Goal: Task Accomplishment & Management: Manage account settings

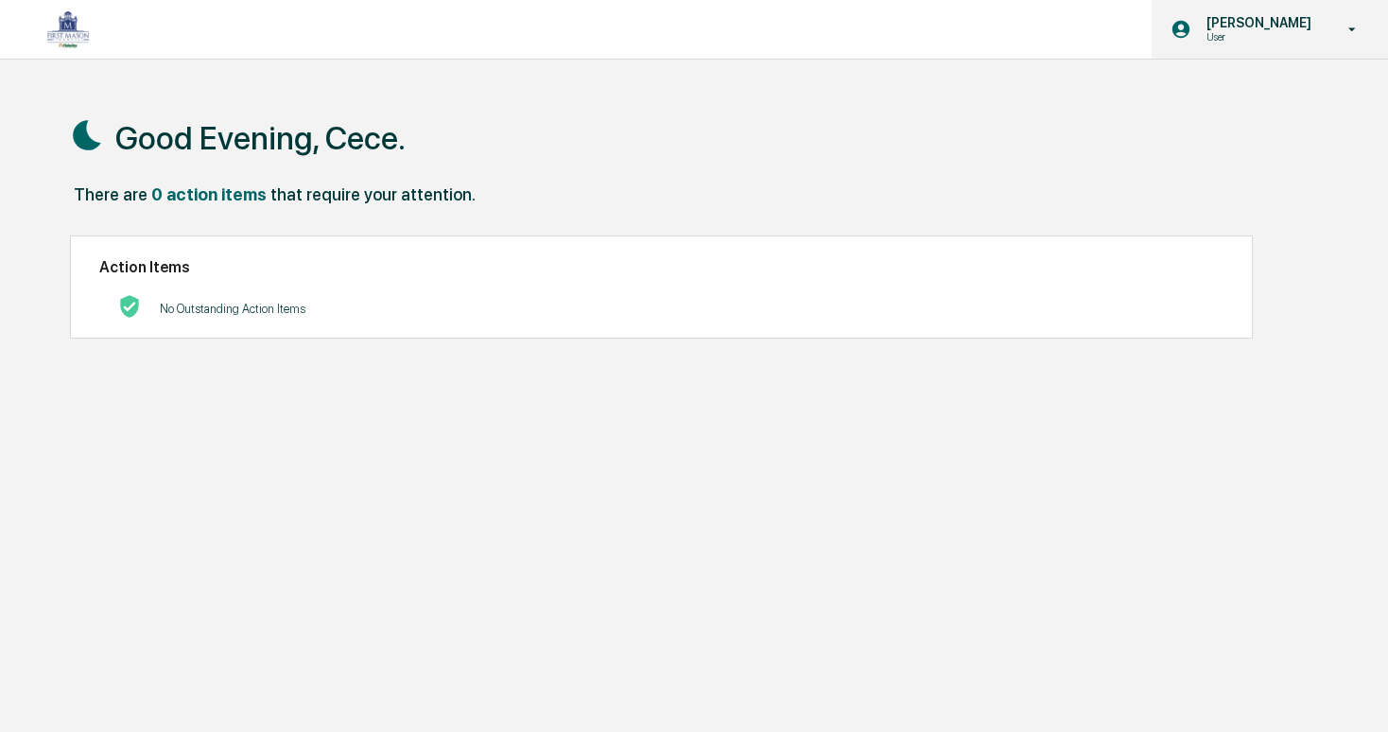
click at [1256, 44] on div "[PERSON_NAME] User" at bounding box center [1270, 29] width 236 height 59
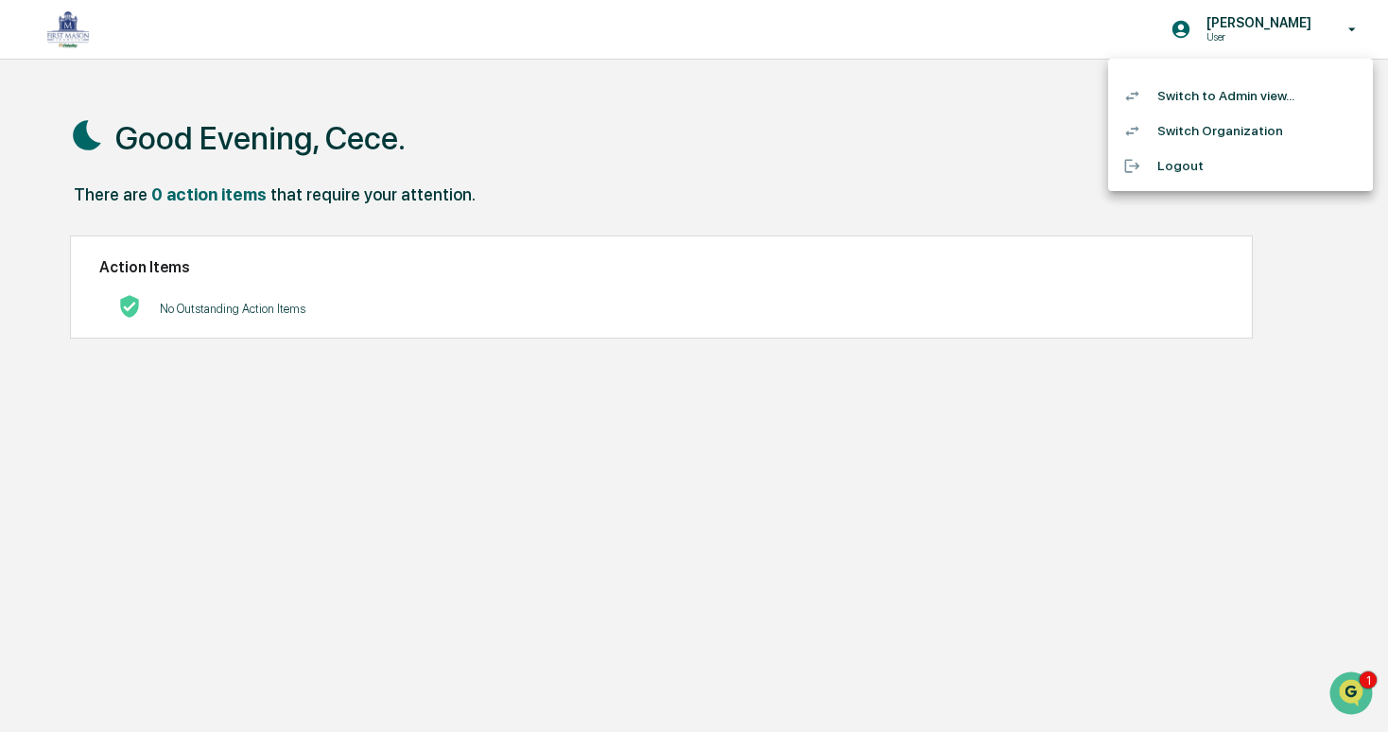
click at [1235, 94] on li "Switch to Admin view..." at bounding box center [1240, 95] width 265 height 35
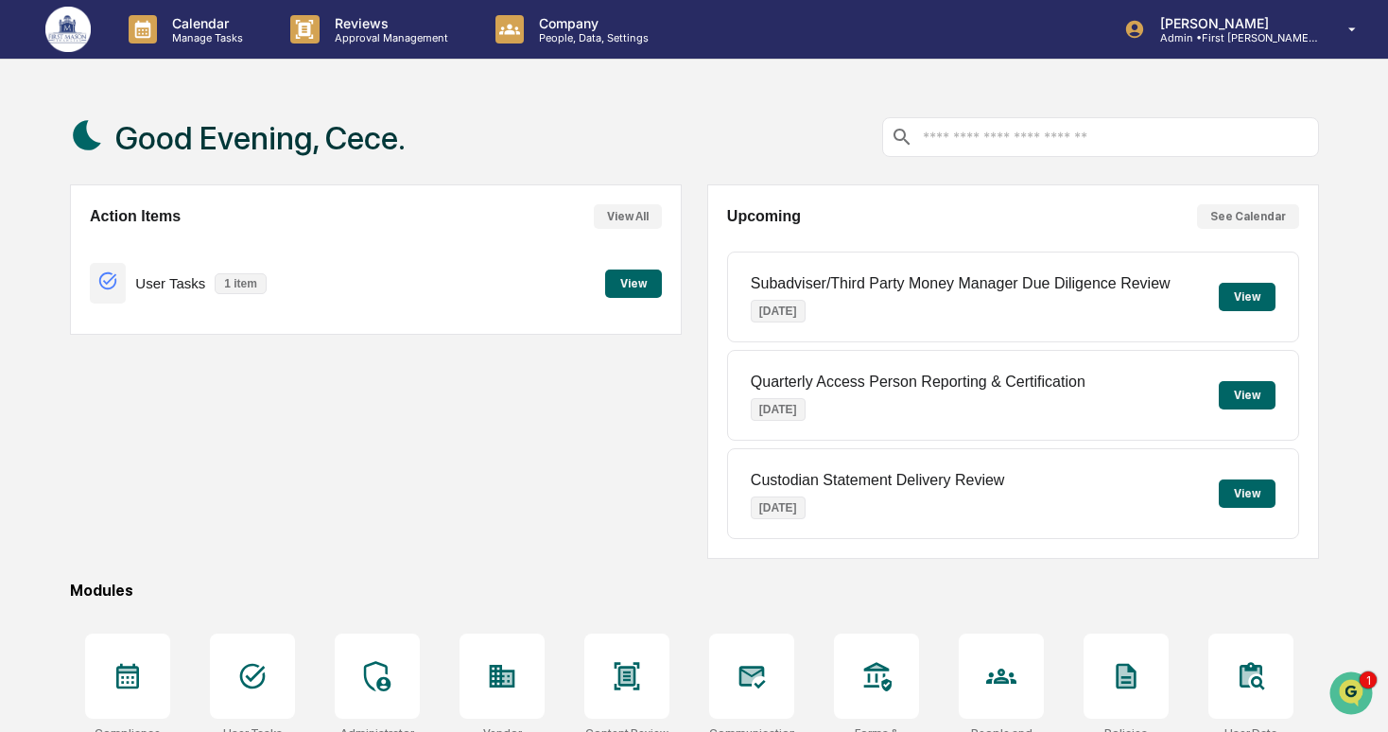
click at [216, 62] on div "Calendar Manage Tasks Reviews Approval Management Company People, Data, Setting…" at bounding box center [694, 457] width 1388 height 915
click at [222, 47] on div "Calendar Manage Tasks" at bounding box center [194, 29] width 162 height 59
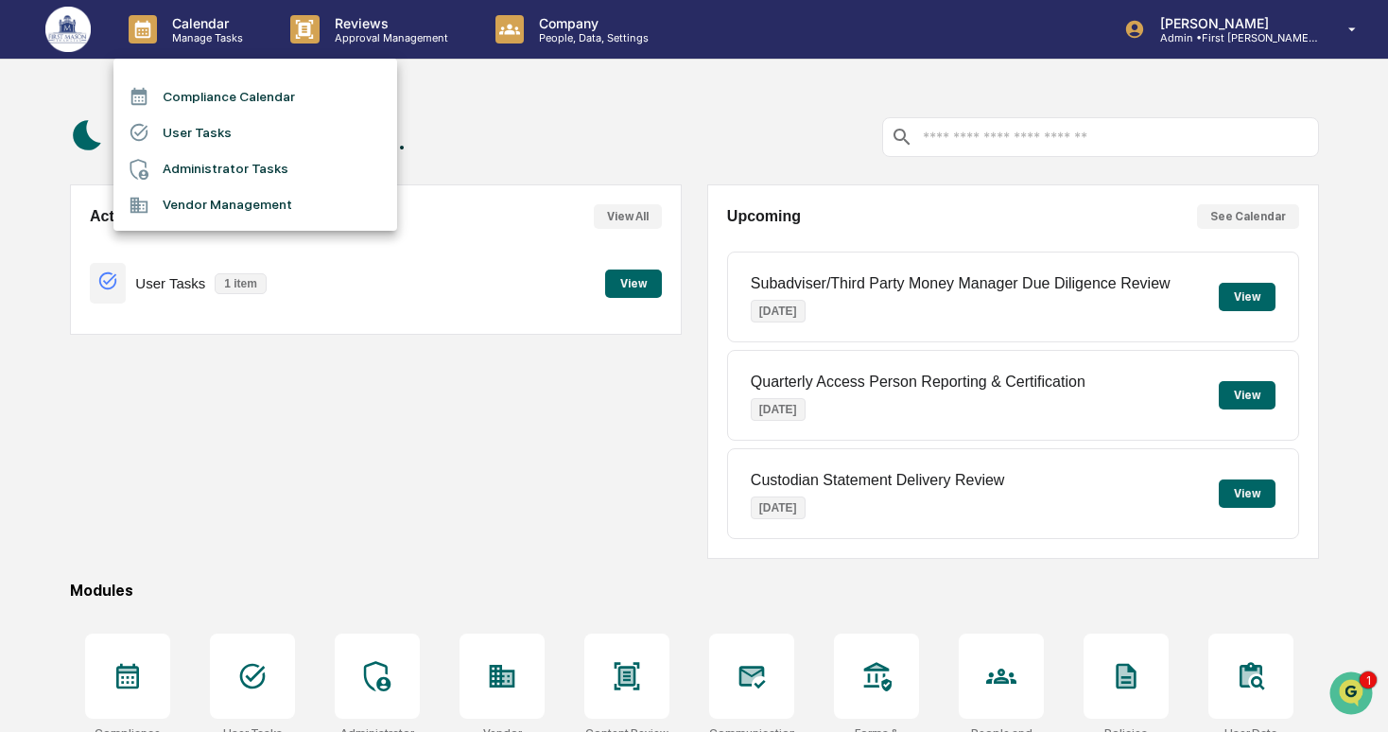
click at [246, 141] on li "User Tasks" at bounding box center [255, 132] width 284 height 36
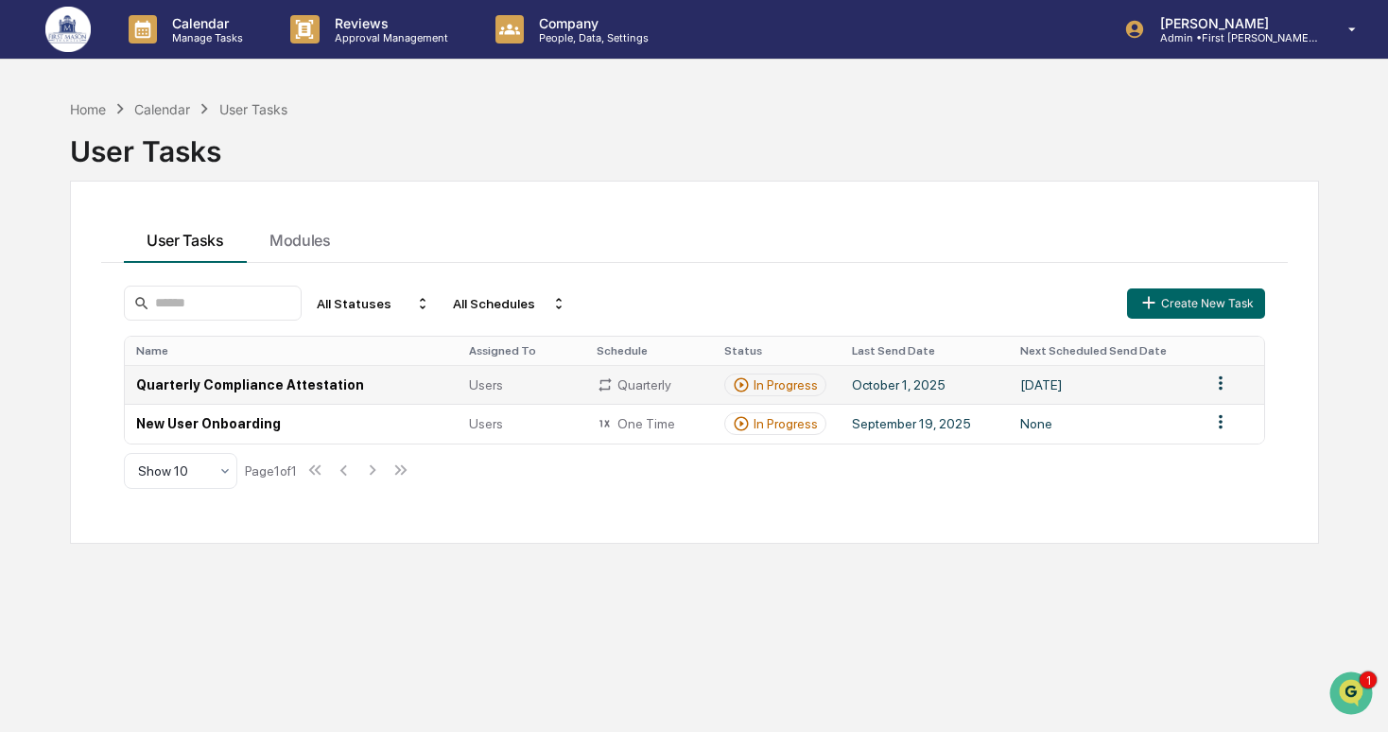
click at [423, 381] on td "Quarterly Compliance Attestation" at bounding box center [291, 384] width 333 height 39
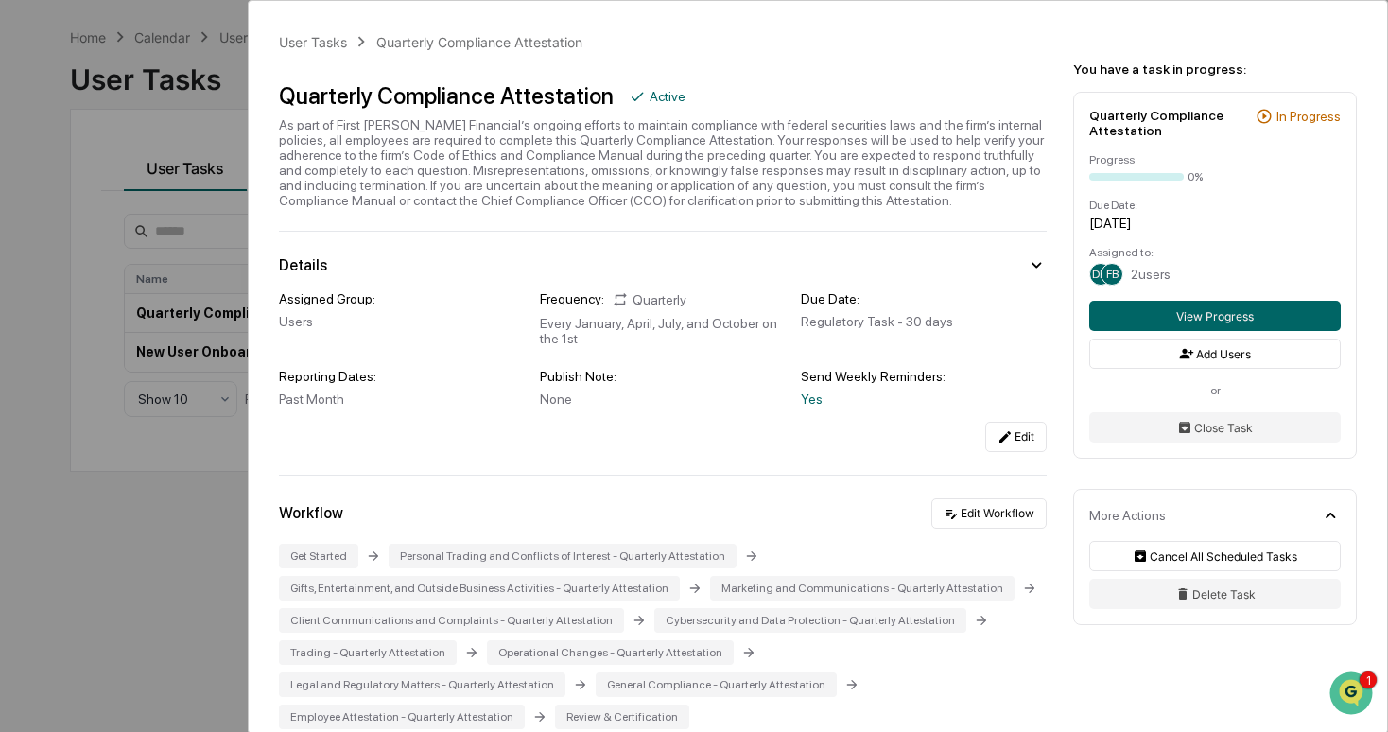
click at [108, 285] on div "User Tasks Quarterly Compliance Attestation Quarterly Compliance Attestation Ac…" at bounding box center [694, 366] width 1388 height 732
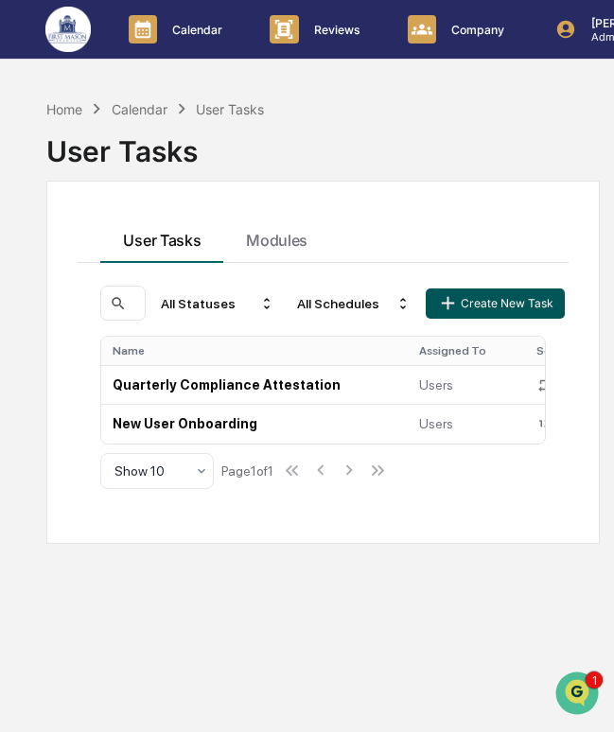
click at [469, 298] on button "Create New Task" at bounding box center [494, 303] width 138 height 30
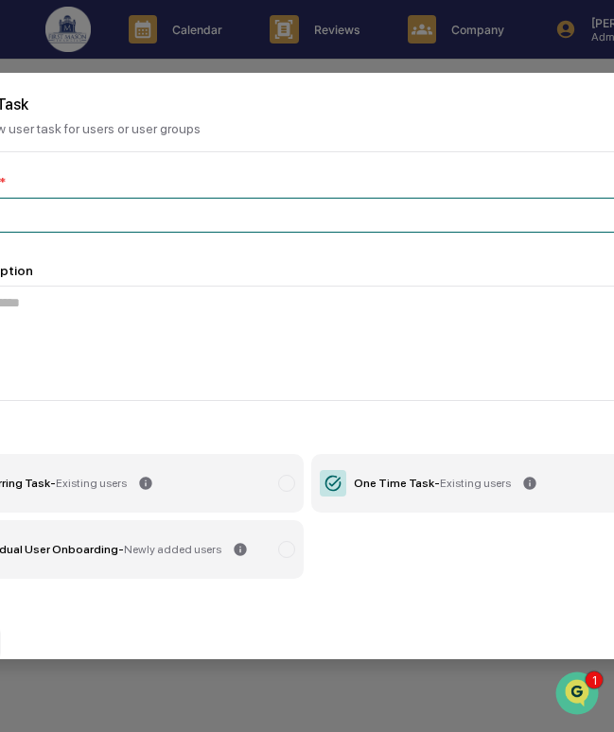
click at [330, 207] on input at bounding box center [307, 215] width 758 height 35
paste input "**********"
type input "**********"
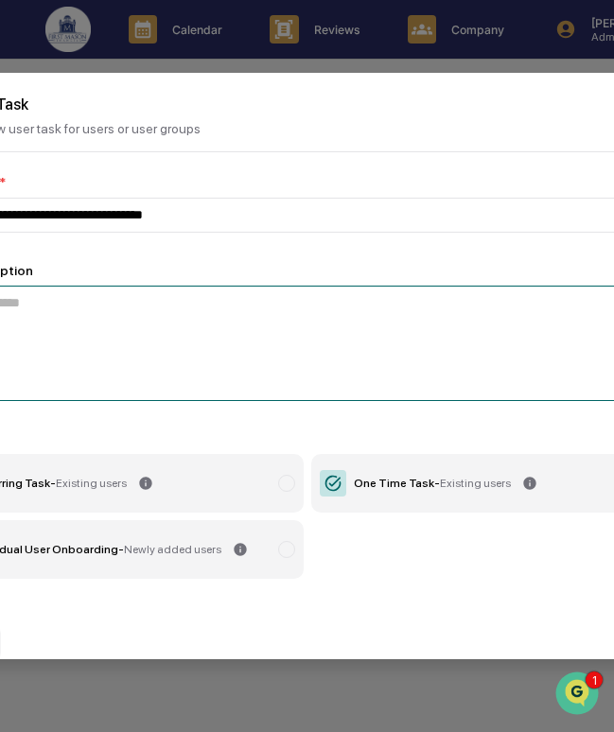
click at [418, 330] on textarea at bounding box center [307, 343] width 758 height 115
paste textarea "**********"
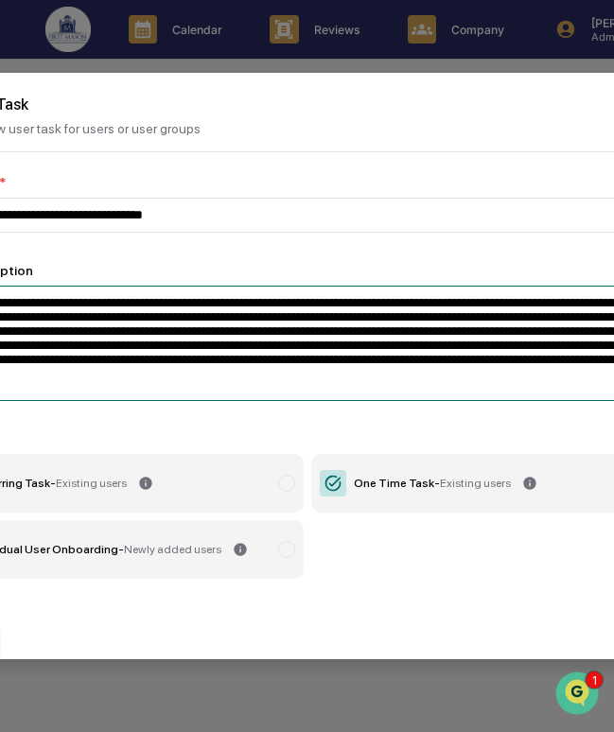
drag, startPoint x: 188, startPoint y: 304, endPoint x: 7, endPoint y: 308, distance: 181.6
click at [7, 308] on textarea "**********" at bounding box center [307, 343] width 758 height 115
paste textarea
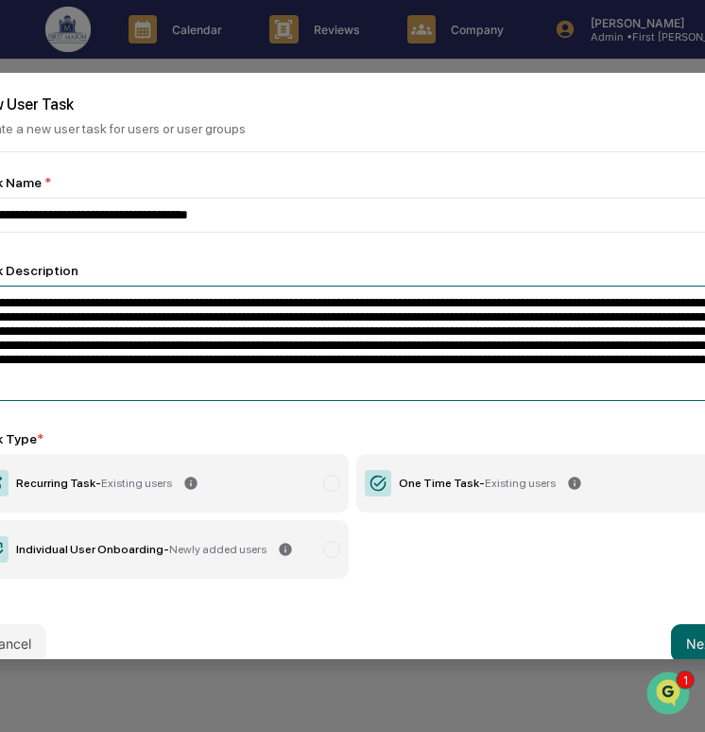
type textarea "**********"
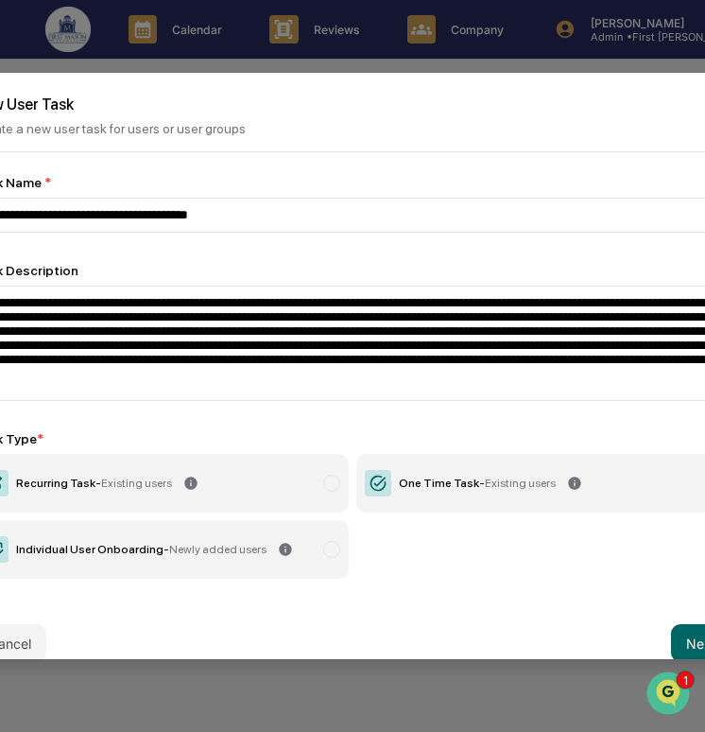
click at [487, 487] on div "One Time Task - Existing users" at bounding box center [477, 482] width 157 height 13
click at [694, 639] on button "Next" at bounding box center [701, 643] width 61 height 38
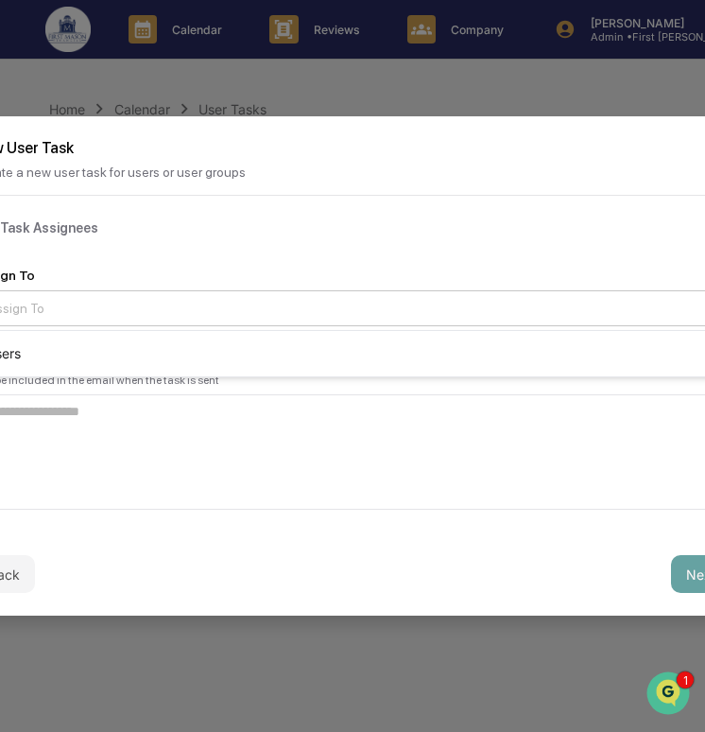
click at [354, 314] on div at bounding box center [345, 308] width 715 height 19
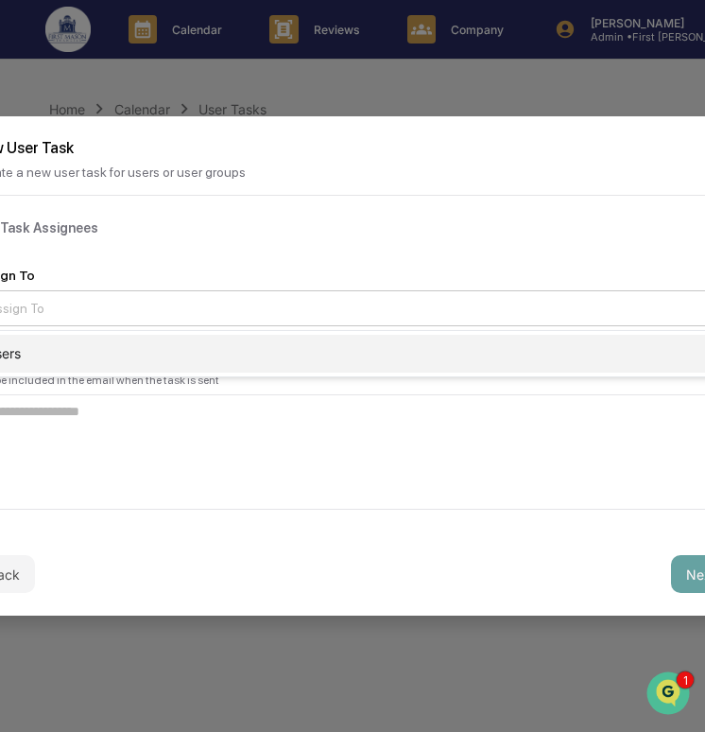
click at [354, 353] on div "Users" at bounding box center [352, 354] width 756 height 38
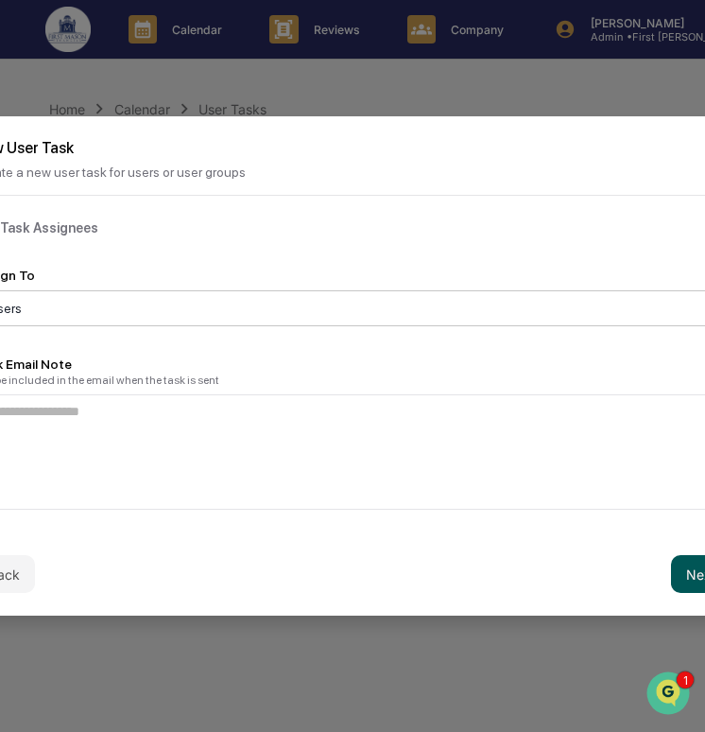
click at [693, 579] on button "Next" at bounding box center [701, 574] width 61 height 38
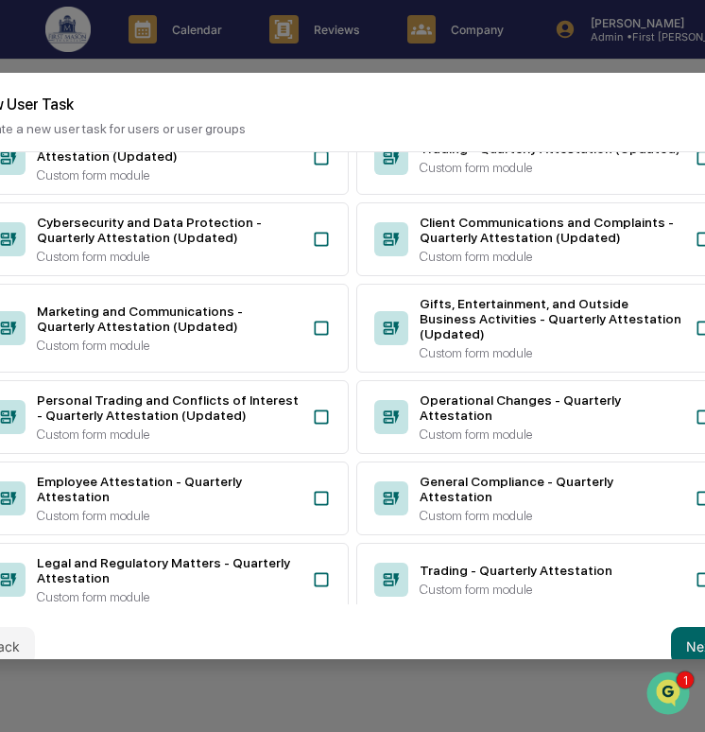
scroll to position [432, 0]
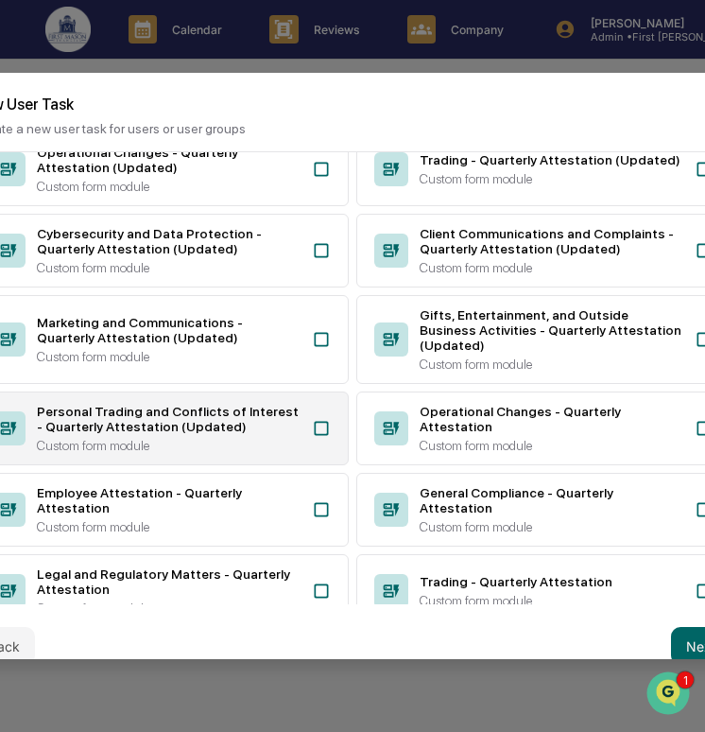
click at [270, 434] on div "Personal Trading and Conflicts of Interest - Quarterly Attestation (Updated)" at bounding box center [169, 419] width 264 height 30
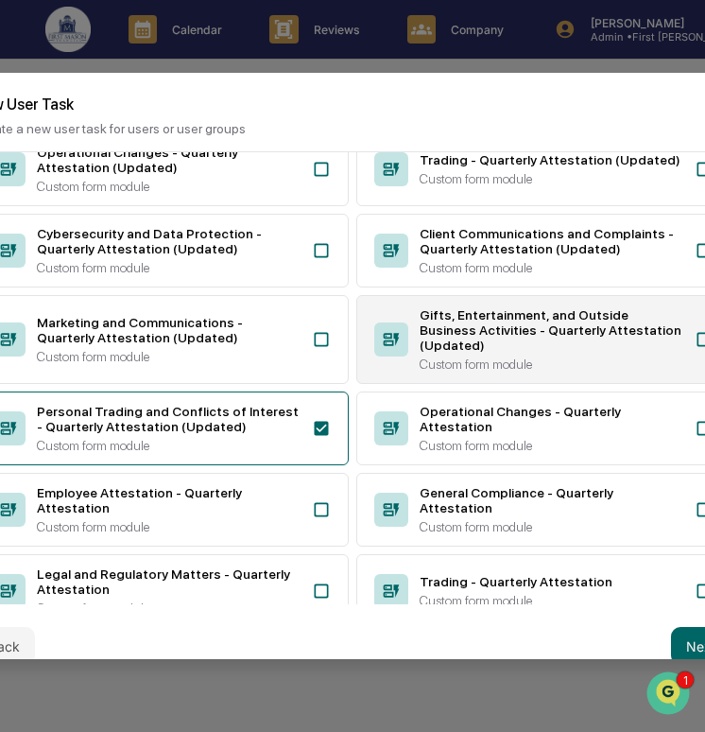
click at [457, 353] on div "Gifts, Entertainment, and Outside Business Activities - Quarterly Attestation (…" at bounding box center [552, 329] width 264 height 45
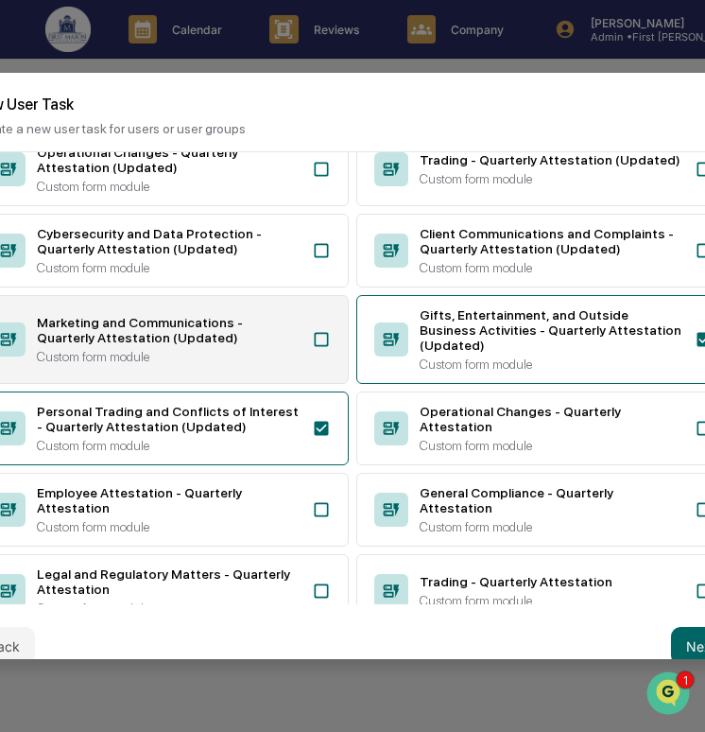
click at [267, 345] on div "Marketing and Communications - Quarterly Attestation (Updated)" at bounding box center [169, 330] width 264 height 30
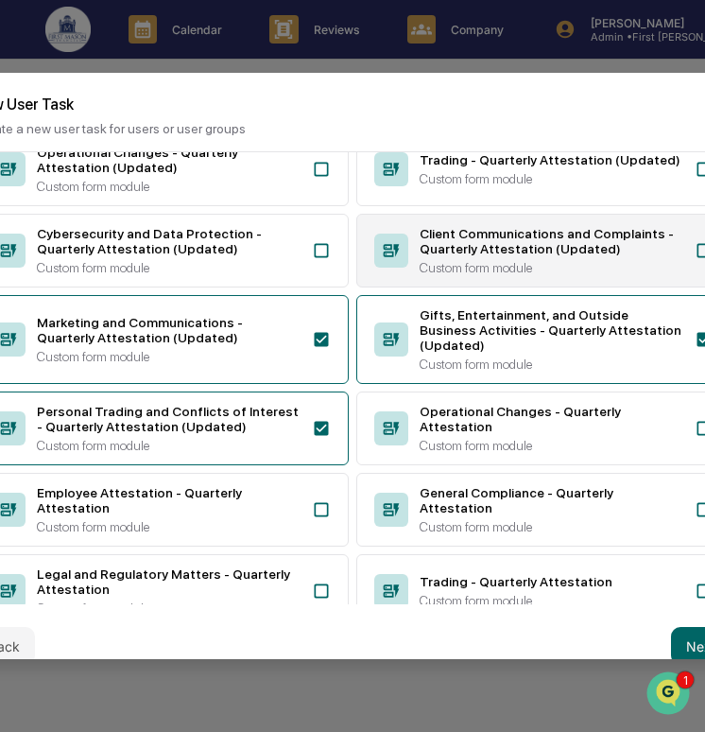
click at [461, 256] on div "Client Communications and Complaints - Quarterly Attestation (Updated)" at bounding box center [552, 241] width 264 height 30
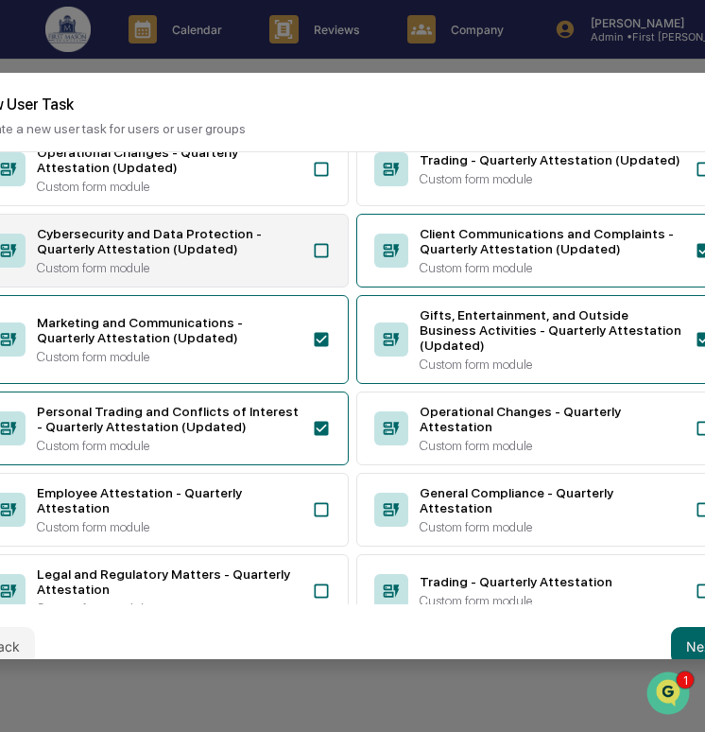
click at [272, 256] on div "Cybersecurity and Data Protection - Quarterly Attestation (Updated)" at bounding box center [169, 241] width 264 height 30
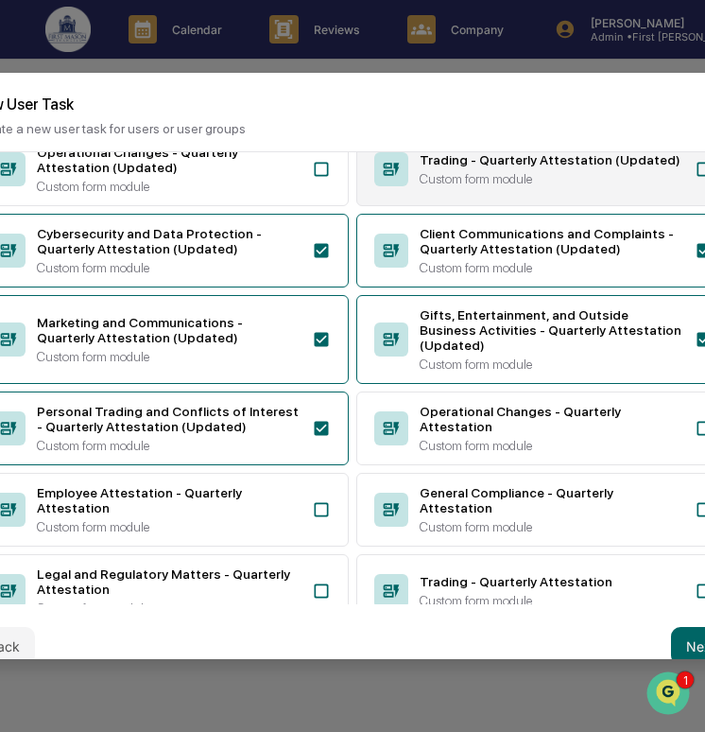
click at [469, 186] on div "Custom form module" at bounding box center [552, 178] width 264 height 15
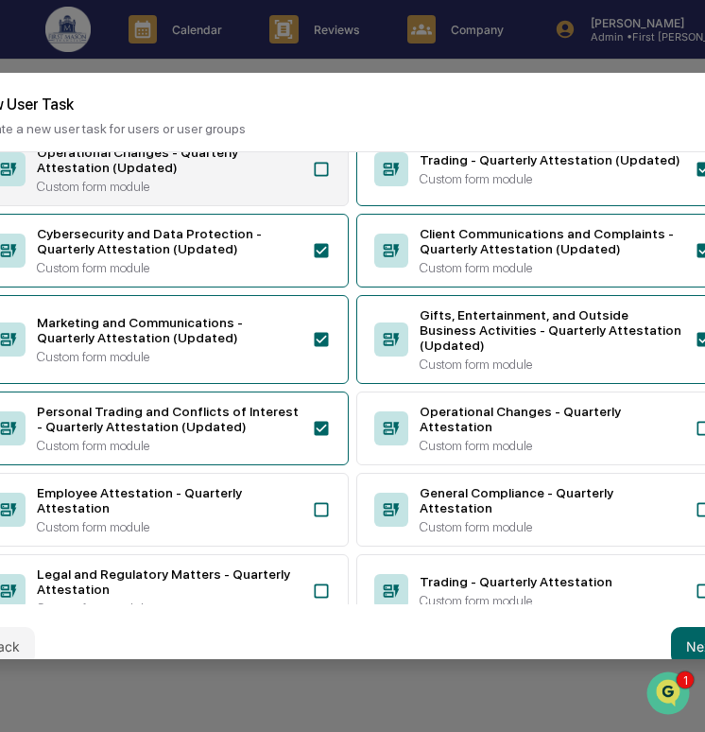
click at [280, 194] on div "Operational Changes - Quarterly Attestation (Updated) Custom form module" at bounding box center [169, 169] width 264 height 49
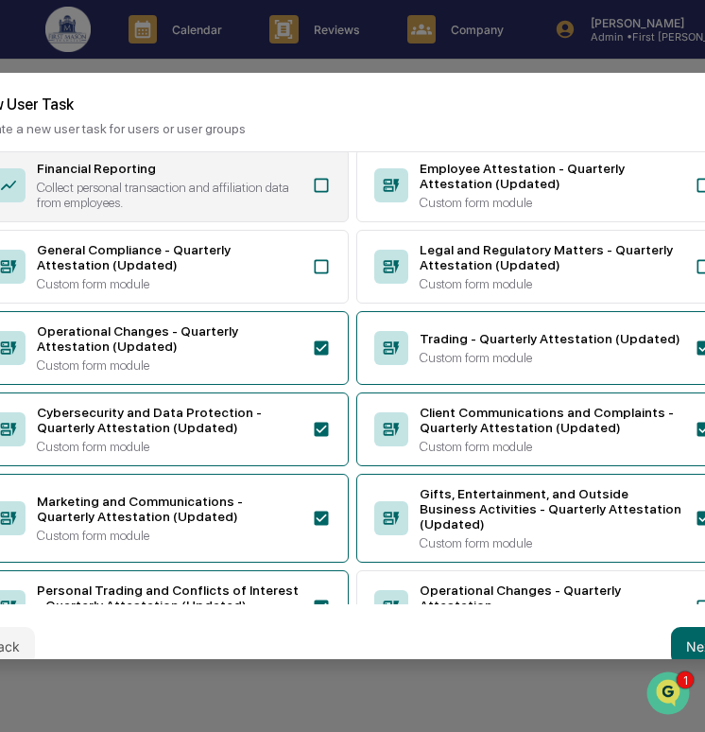
scroll to position [237, 0]
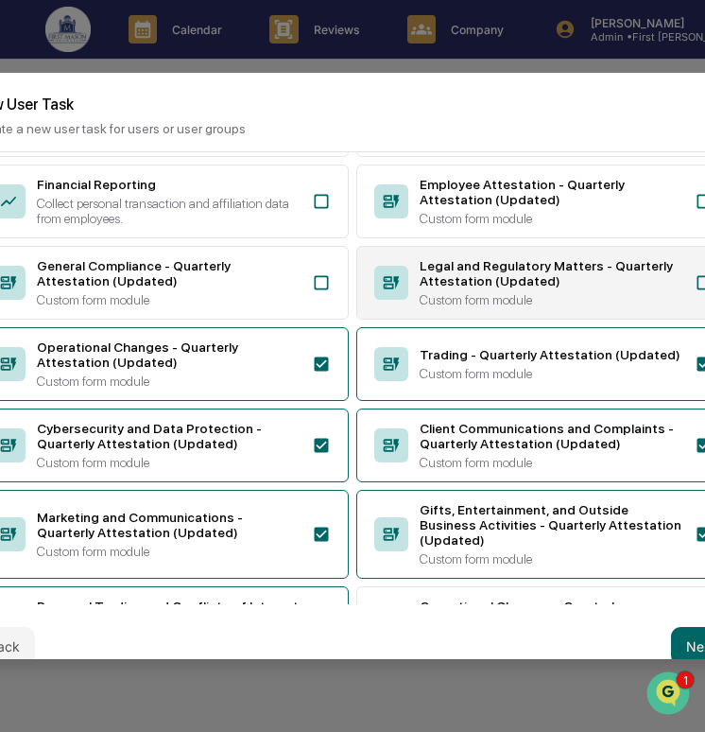
click at [462, 288] on div "Legal and Regulatory Matters - Quarterly Attestation (Updated)" at bounding box center [552, 273] width 264 height 30
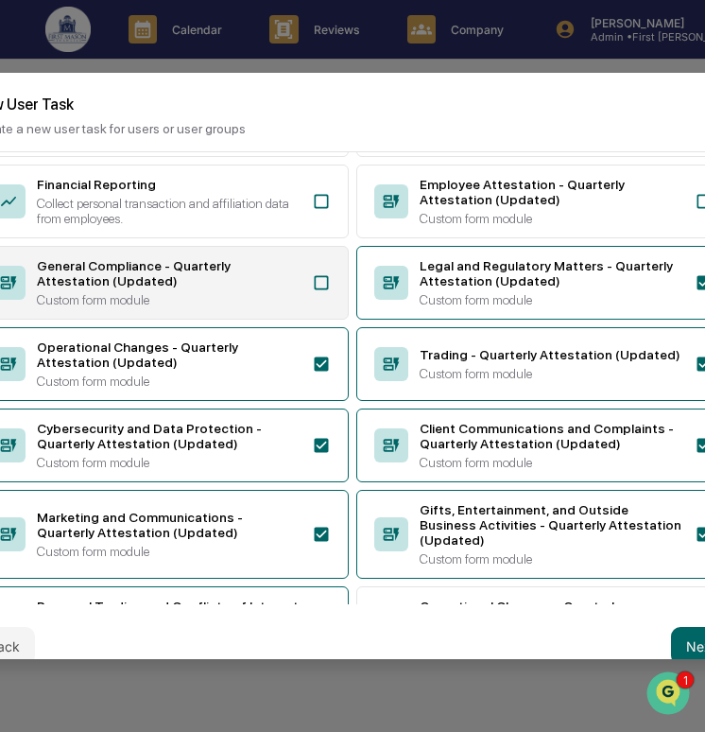
click at [278, 288] on div "General Compliance - Quarterly Attestation (Updated)" at bounding box center [169, 273] width 264 height 30
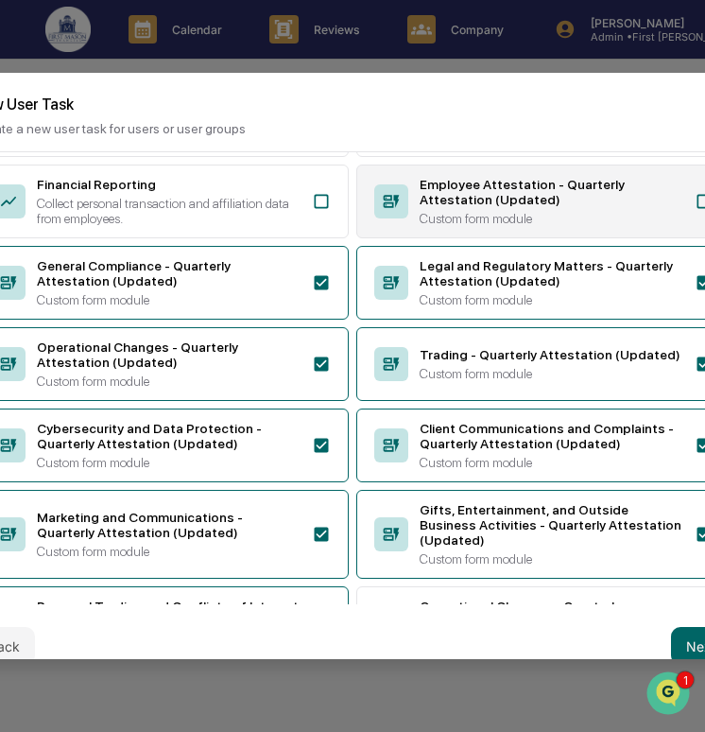
click at [488, 238] on div "Employee Attestation - Quarterly Attestation (Updated) Custom form module" at bounding box center [543, 202] width 375 height 74
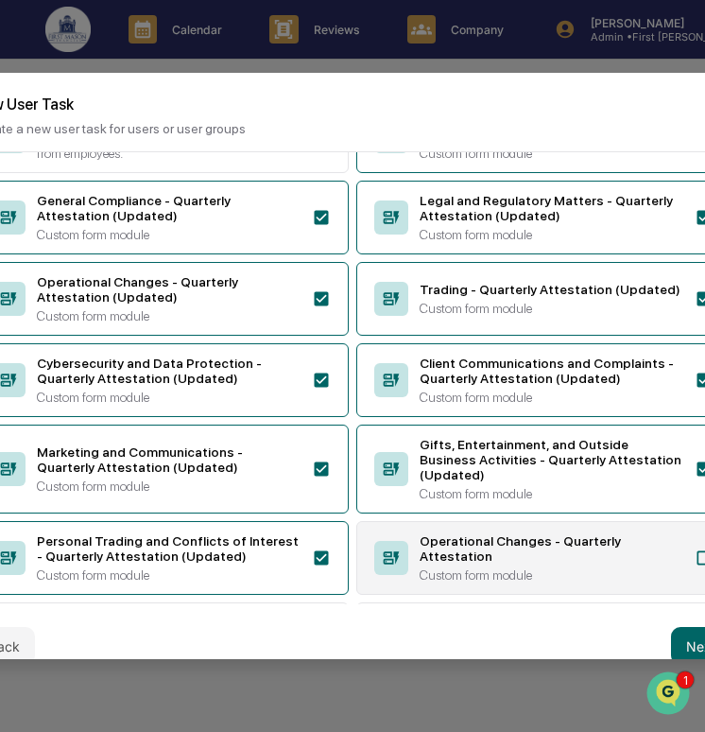
scroll to position [293, 0]
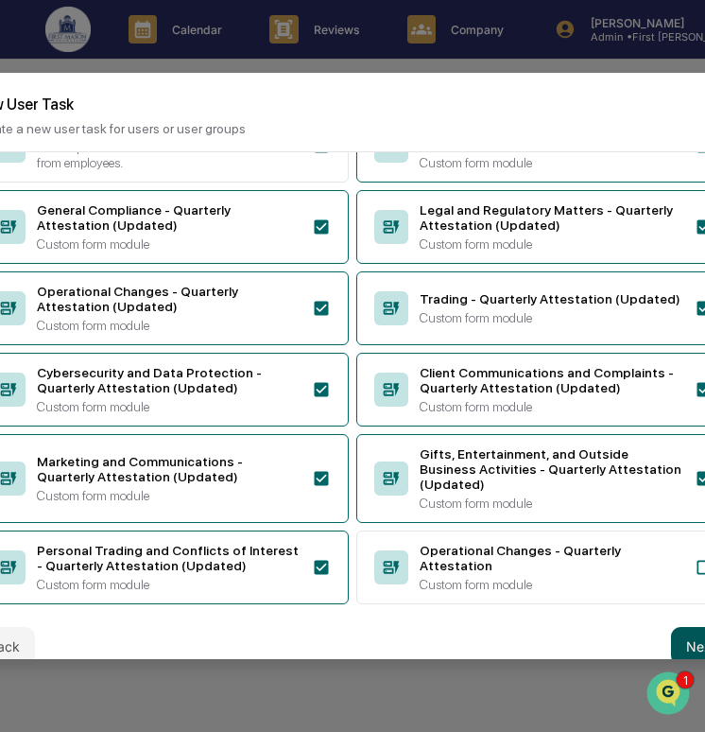
click at [683, 643] on button "Next" at bounding box center [701, 646] width 61 height 38
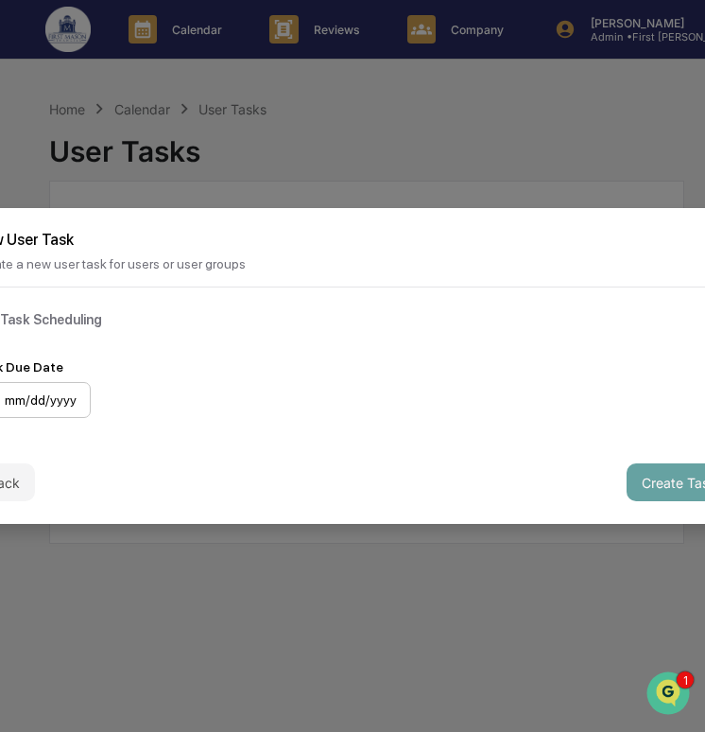
click at [65, 393] on div "mm/dd/yyyy" at bounding box center [32, 400] width 117 height 36
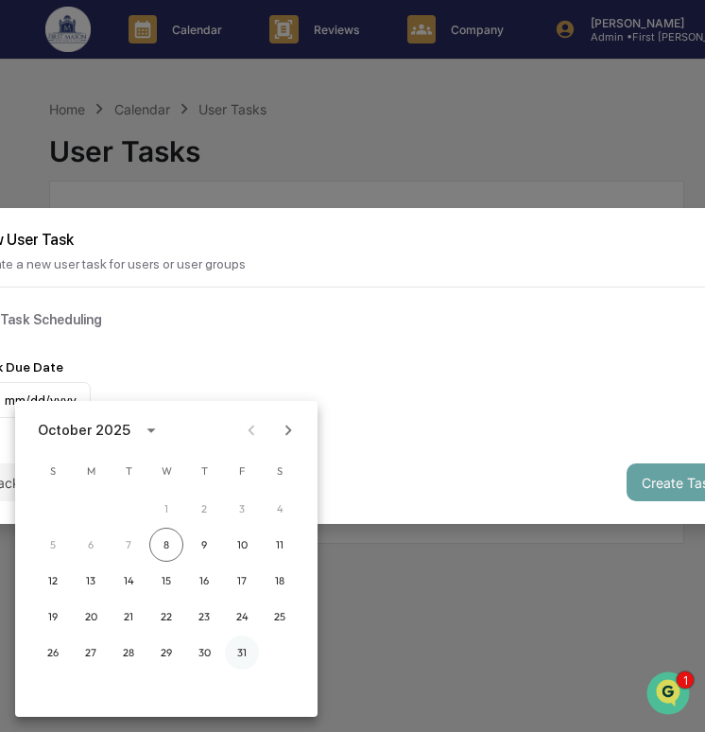
click at [246, 647] on button "31" at bounding box center [242, 652] width 34 height 34
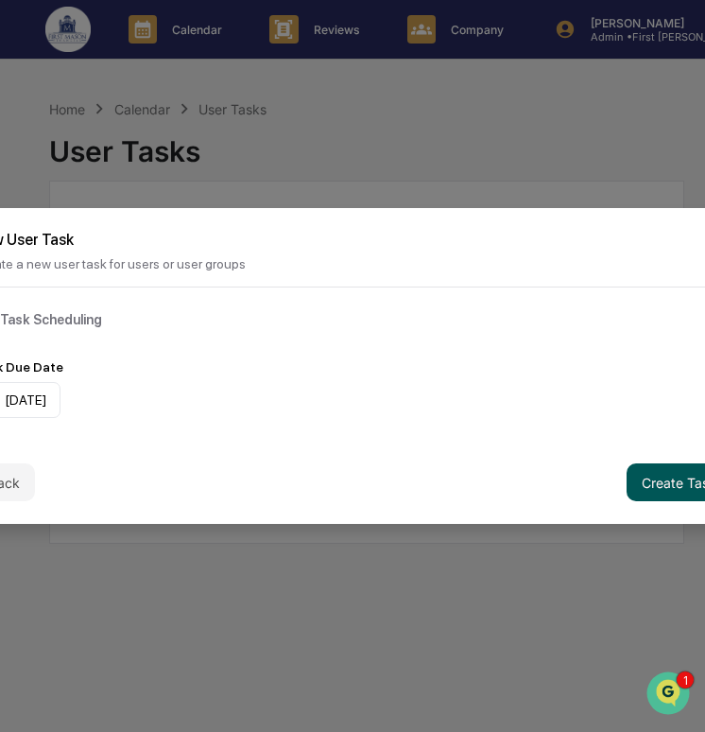
click at [662, 475] on button "Create Task" at bounding box center [679, 482] width 105 height 38
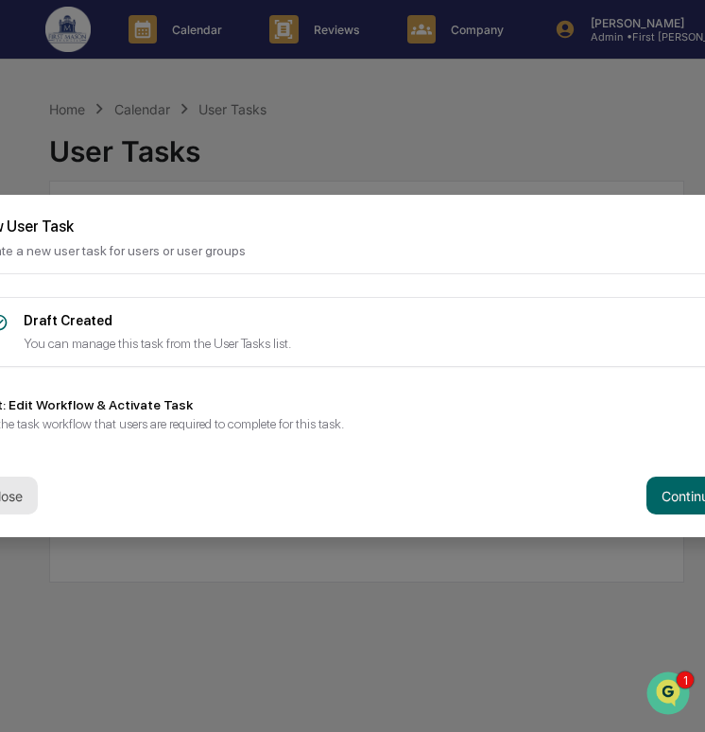
click at [23, 501] on button "Close" at bounding box center [6, 495] width 64 height 38
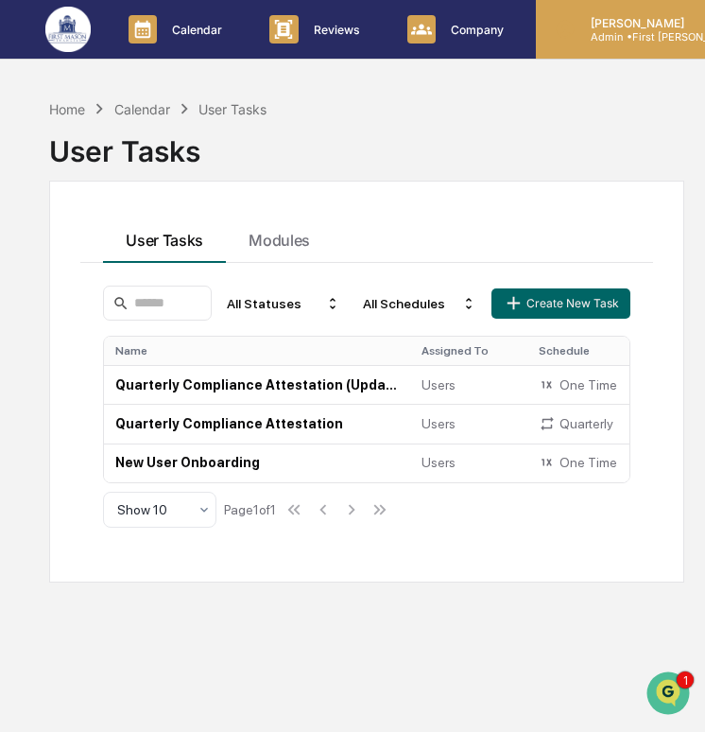
click at [603, 43] on div "[PERSON_NAME] Admin • First [PERSON_NAME] Financial" at bounding box center [677, 29] width 283 height 59
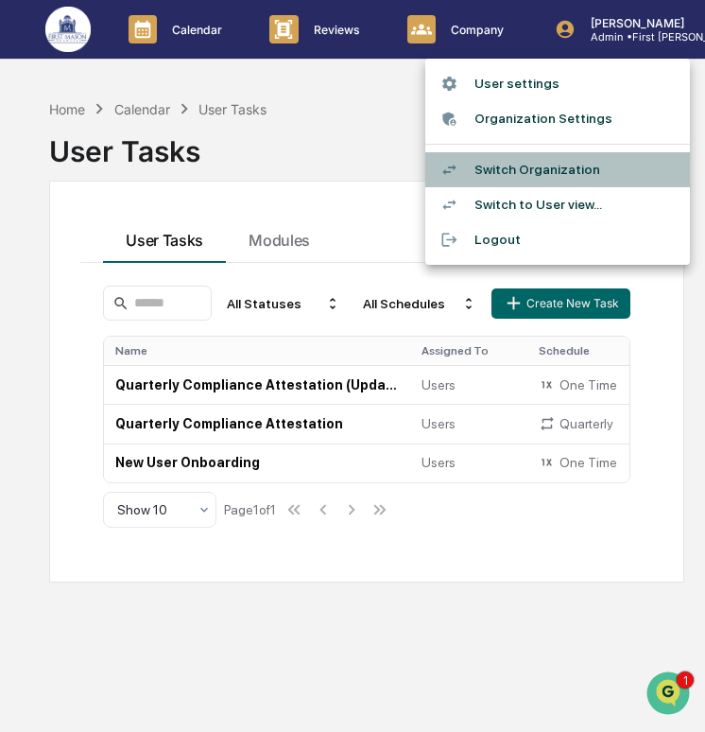
click at [608, 165] on li "Switch Organization" at bounding box center [557, 169] width 265 height 35
